Goal: Transaction & Acquisition: Download file/media

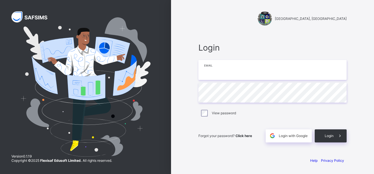
click at [208, 72] on input "email" at bounding box center [272, 70] width 148 height 20
type input "**********"
click at [265, 122] on span at bounding box center [339, 136] width 13 height 13
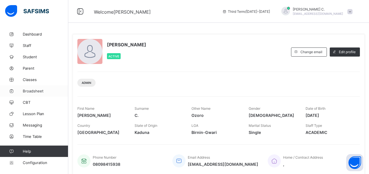
click at [32, 91] on span "Broadsheet" at bounding box center [46, 91] width 46 height 5
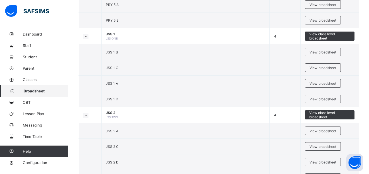
scroll to position [417, 0]
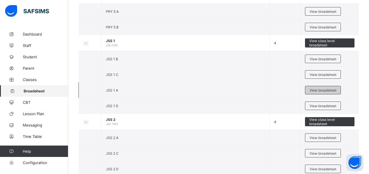
click at [265, 89] on span "View broadsheet" at bounding box center [323, 90] width 27 height 4
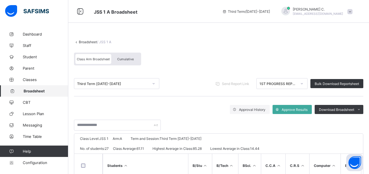
click at [265, 84] on div at bounding box center [302, 83] width 10 height 9
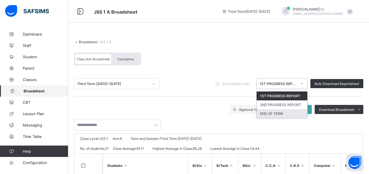
click at [265, 115] on div "END OF TERM" at bounding box center [282, 113] width 51 height 9
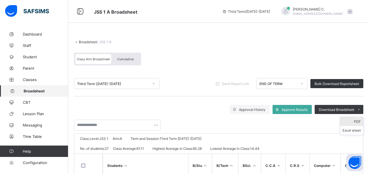
click at [265, 122] on li "PDF" at bounding box center [352, 121] width 23 height 9
click at [32, 91] on span "Broadsheet" at bounding box center [46, 91] width 45 height 5
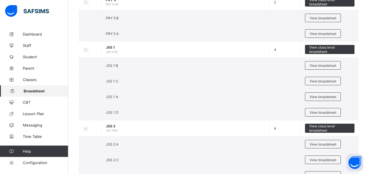
scroll to position [420, 0]
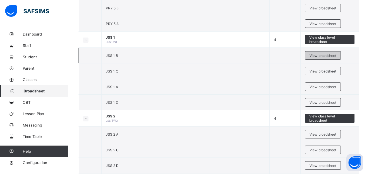
click at [265, 56] on span "View broadsheet" at bounding box center [323, 56] width 27 height 4
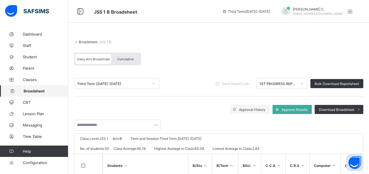
click at [265, 85] on icon at bounding box center [301, 84] width 3 height 6
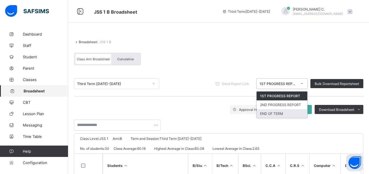
click at [265, 113] on div "END OF TERM" at bounding box center [282, 113] width 51 height 9
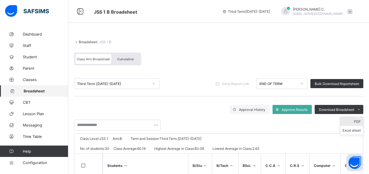
click at [265, 120] on li "PDF" at bounding box center [352, 121] width 23 height 9
click at [56, 93] on span "Broadsheet" at bounding box center [46, 91] width 45 height 5
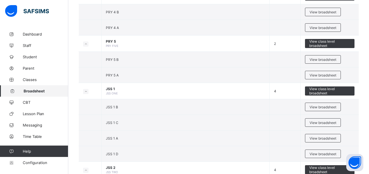
scroll to position [400, 0]
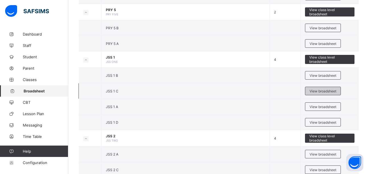
click at [265, 92] on span "View broadsheet" at bounding box center [323, 91] width 27 height 4
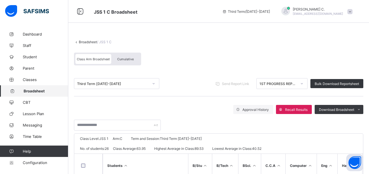
click at [265, 85] on icon at bounding box center [301, 84] width 3 height 6
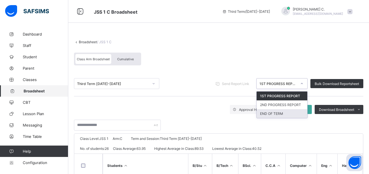
click at [265, 113] on div "END OF TERM" at bounding box center [282, 113] width 51 height 9
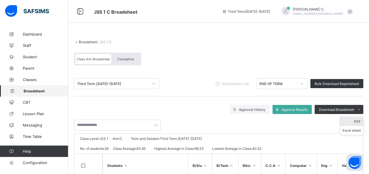
click at [265, 122] on li "PDF" at bounding box center [352, 121] width 23 height 9
click at [48, 90] on span "Broadsheet" at bounding box center [46, 91] width 45 height 5
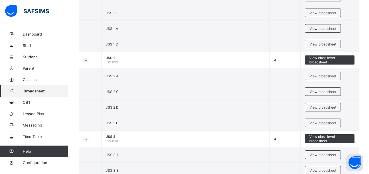
scroll to position [480, 0]
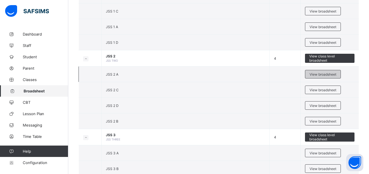
click at [265, 74] on span "View broadsheet" at bounding box center [323, 74] width 27 height 4
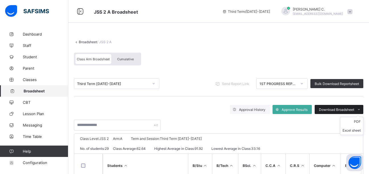
click at [265, 109] on icon at bounding box center [359, 110] width 4 height 4
click at [265, 122] on li "PDF" at bounding box center [352, 121] width 23 height 9
click at [265, 84] on icon at bounding box center [302, 83] width 2 height 1
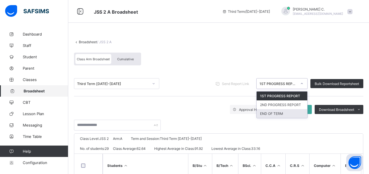
click at [265, 112] on div "END OF TERM" at bounding box center [282, 113] width 51 height 9
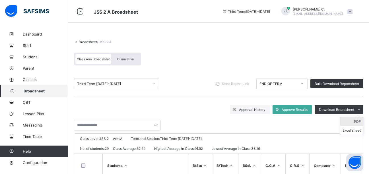
click at [265, 122] on li "PDF" at bounding box center [352, 121] width 23 height 9
click at [39, 93] on span "Broadsheet" at bounding box center [46, 91] width 45 height 5
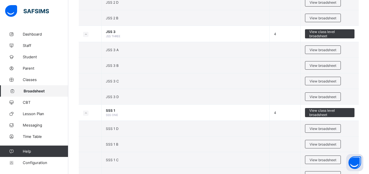
scroll to position [578, 0]
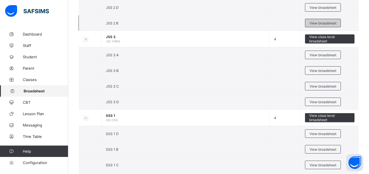
click at [265, 23] on span "View broadsheet" at bounding box center [323, 23] width 27 height 4
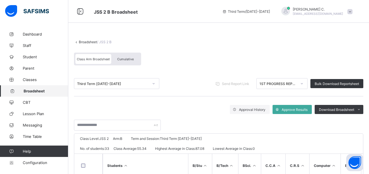
click at [265, 83] on icon at bounding box center [301, 84] width 3 height 6
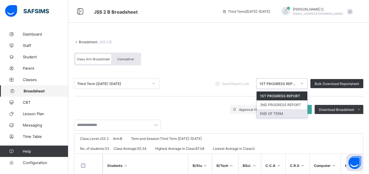
click at [265, 114] on div "END OF TERM" at bounding box center [282, 113] width 51 height 9
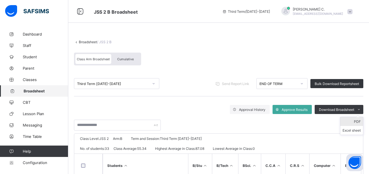
click at [265, 122] on li "PDF" at bounding box center [352, 121] width 23 height 9
click at [37, 89] on span "Broadsheet" at bounding box center [46, 91] width 45 height 5
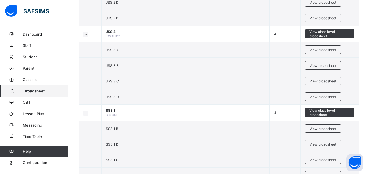
scroll to position [512, 0]
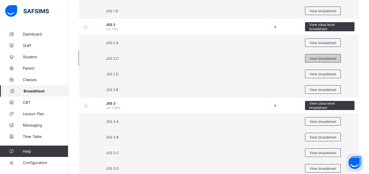
click at [265, 58] on span "View broadsheet" at bounding box center [323, 58] width 27 height 4
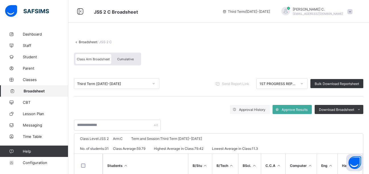
click at [265, 84] on icon at bounding box center [301, 84] width 3 height 6
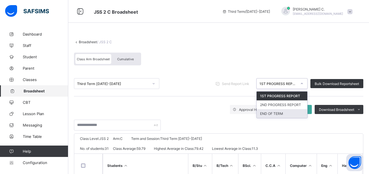
click at [265, 115] on div "END OF TERM" at bounding box center [282, 113] width 51 height 9
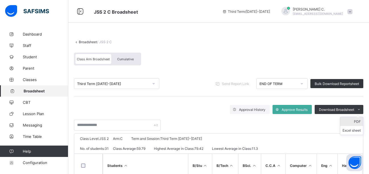
click at [265, 122] on li "PDF" at bounding box center [352, 121] width 23 height 9
click at [32, 89] on span "Broadsheet" at bounding box center [46, 91] width 45 height 5
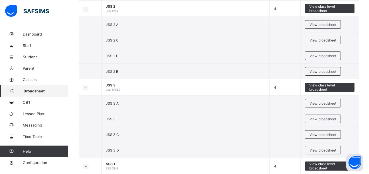
scroll to position [547, 0]
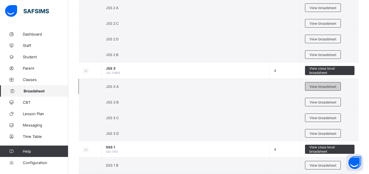
click at [265, 85] on span "View broadsheet" at bounding box center [323, 87] width 27 height 4
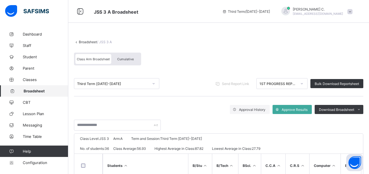
click at [265, 84] on icon at bounding box center [301, 84] width 3 height 6
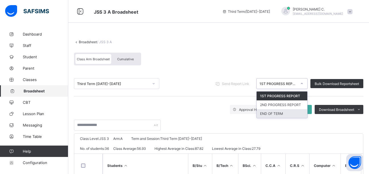
click at [265, 115] on div "END OF TERM" at bounding box center [282, 113] width 51 height 9
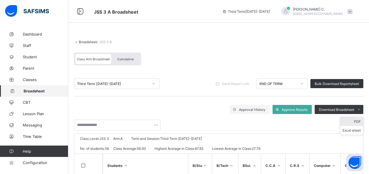
click at [265, 120] on li "PDF" at bounding box center [352, 121] width 23 height 9
click at [39, 94] on link "Broadsheet" at bounding box center [34, 90] width 68 height 11
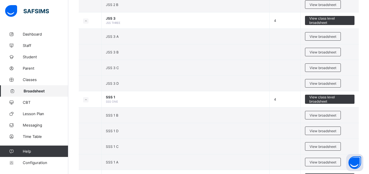
scroll to position [592, 0]
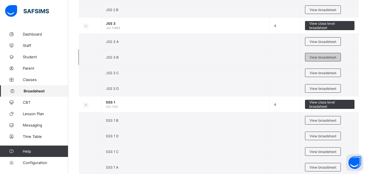
click at [265, 56] on span "View broadsheet" at bounding box center [323, 57] width 27 height 4
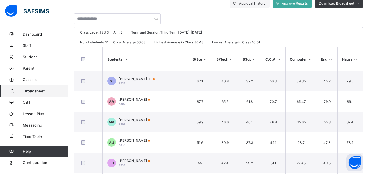
scroll to position [72, 0]
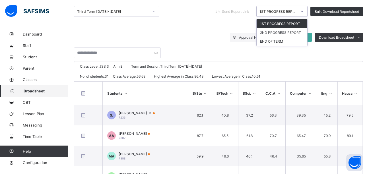
click at [265, 12] on icon at bounding box center [301, 12] width 3 height 6
click at [265, 42] on div "END OF TERM" at bounding box center [282, 41] width 51 height 9
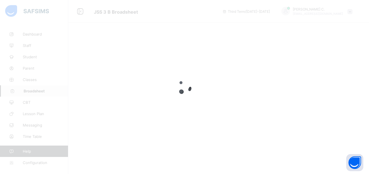
scroll to position [0, 0]
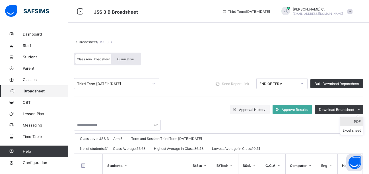
click at [265, 122] on li "PDF" at bounding box center [352, 121] width 23 height 9
click at [36, 88] on link "Broadsheet" at bounding box center [34, 90] width 68 height 11
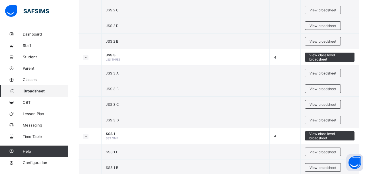
scroll to position [562, 0]
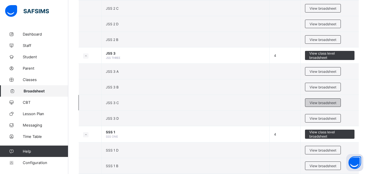
click at [265, 104] on span "View broadsheet" at bounding box center [323, 103] width 27 height 4
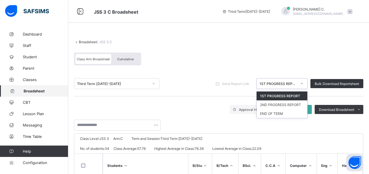
click at [265, 85] on icon at bounding box center [301, 84] width 3 height 6
click at [265, 114] on div "END OF TERM" at bounding box center [282, 113] width 51 height 9
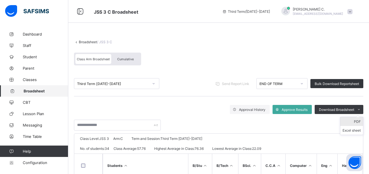
click at [265, 122] on li "PDF" at bounding box center [352, 121] width 23 height 9
